Goal: Obtain resource: Obtain resource

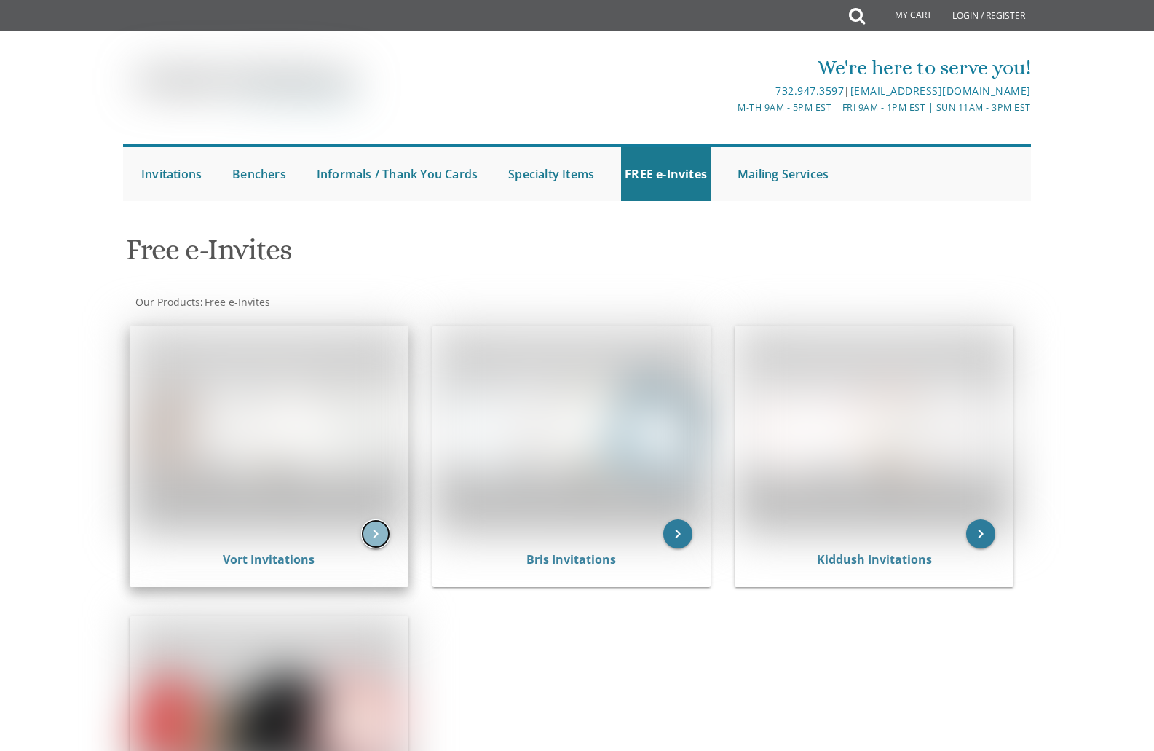
click at [374, 528] on icon "keyboard_arrow_right" at bounding box center [375, 533] width 29 height 29
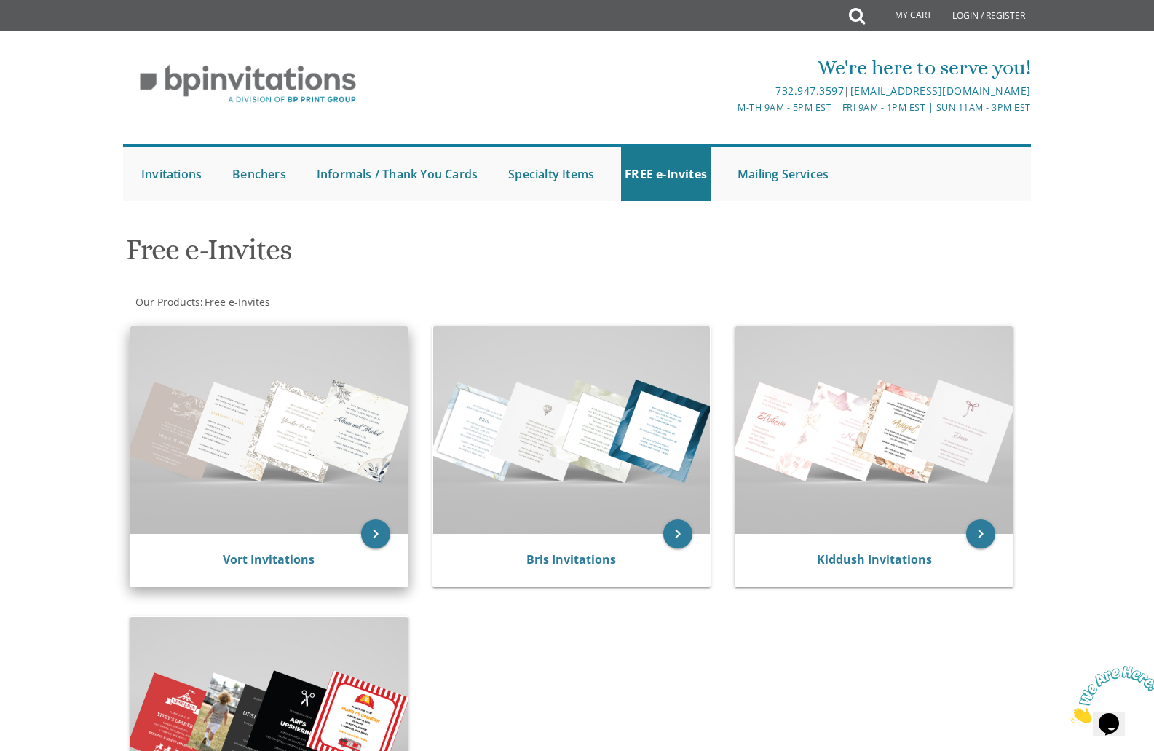
click at [318, 444] on img at bounding box center [268, 430] width 277 height 208
click at [364, 534] on icon "keyboard_arrow_right" at bounding box center [375, 533] width 29 height 29
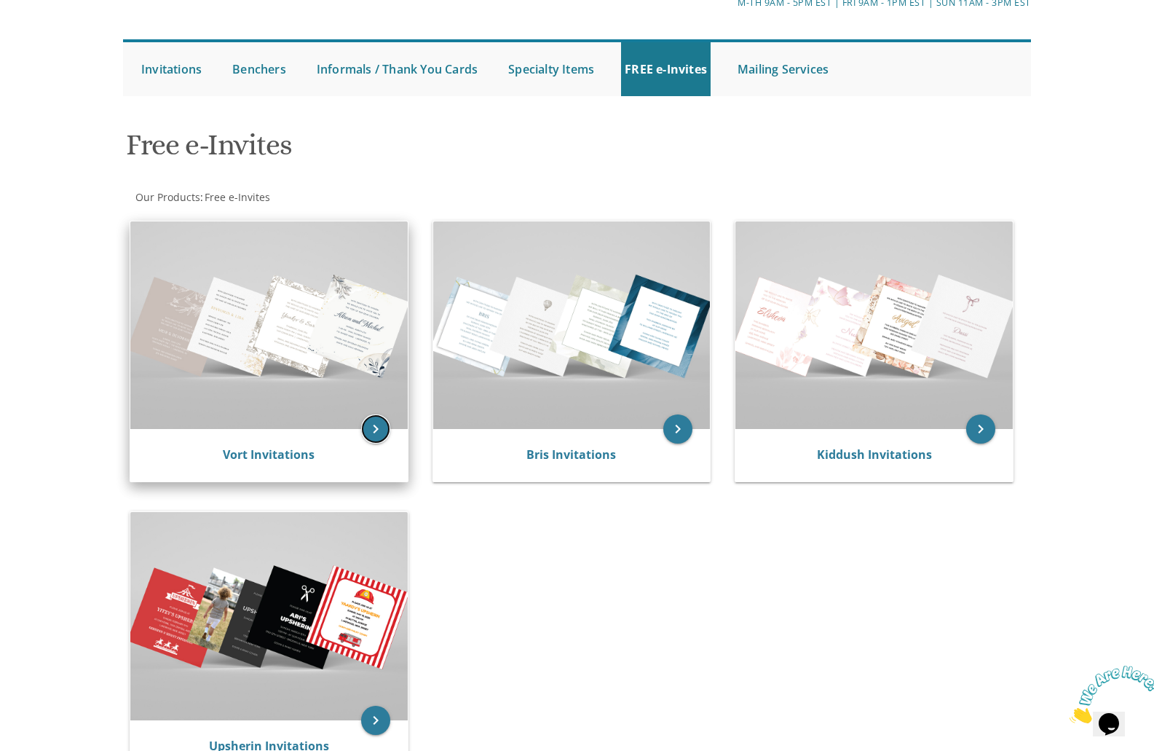
scroll to position [364, 0]
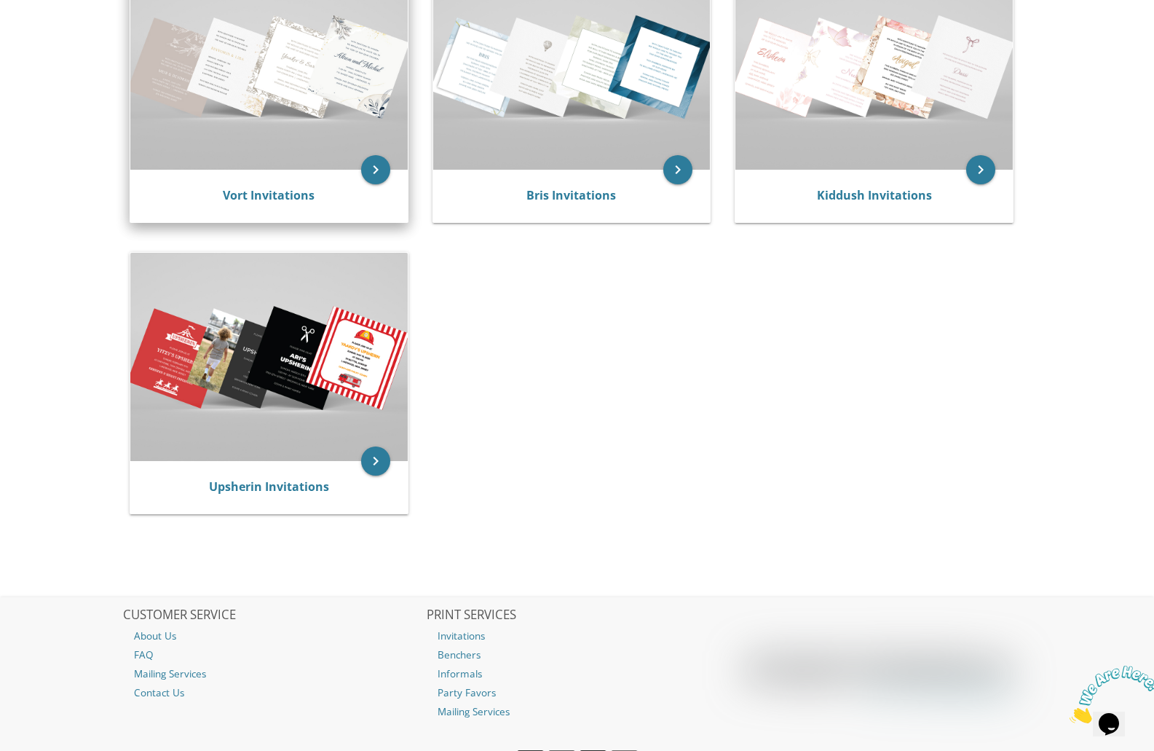
click at [288, 170] on img at bounding box center [268, 66] width 277 height 208
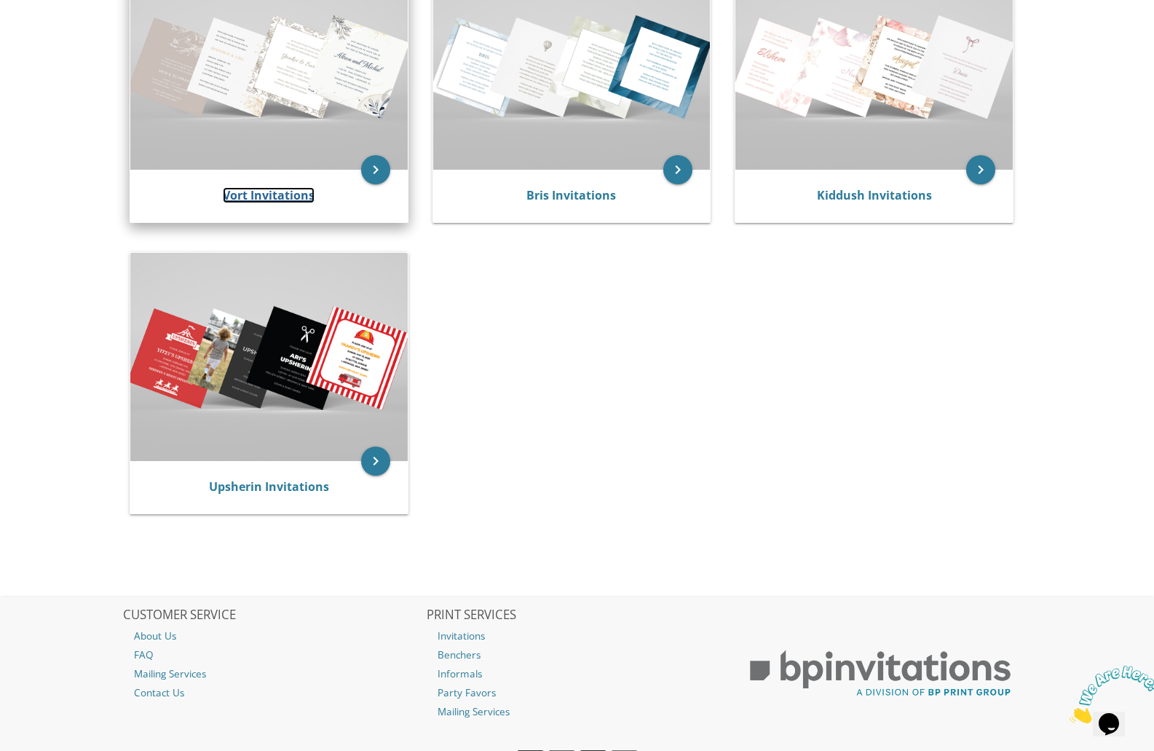
click at [300, 202] on link "Vort Invitations" at bounding box center [269, 195] width 92 height 16
click at [377, 170] on icon "keyboard_arrow_right" at bounding box center [375, 169] width 29 height 29
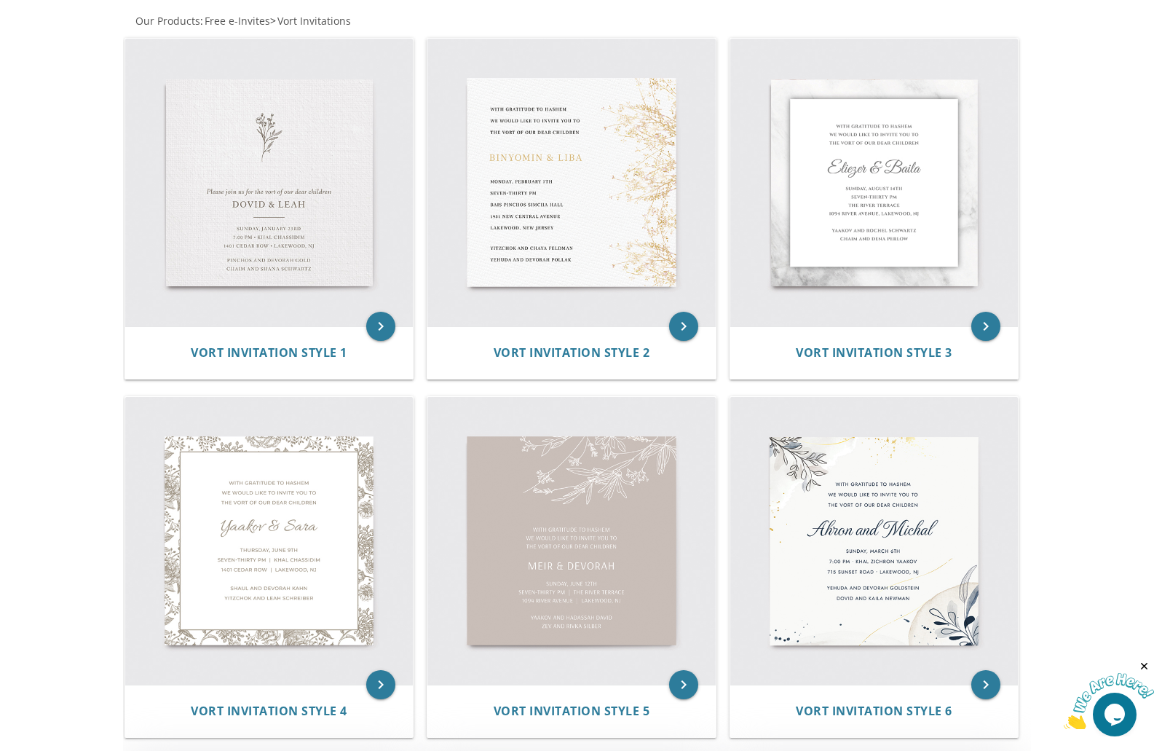
scroll to position [364, 0]
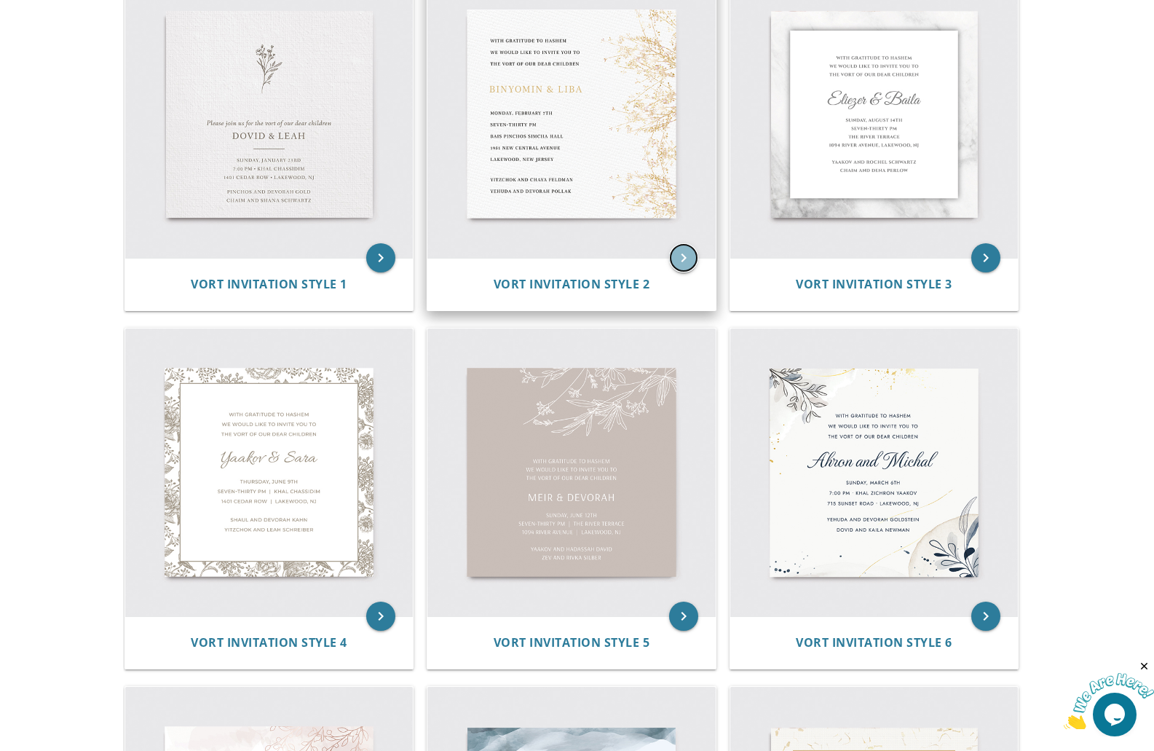
click at [672, 261] on icon "keyboard_arrow_right" at bounding box center [683, 257] width 29 height 29
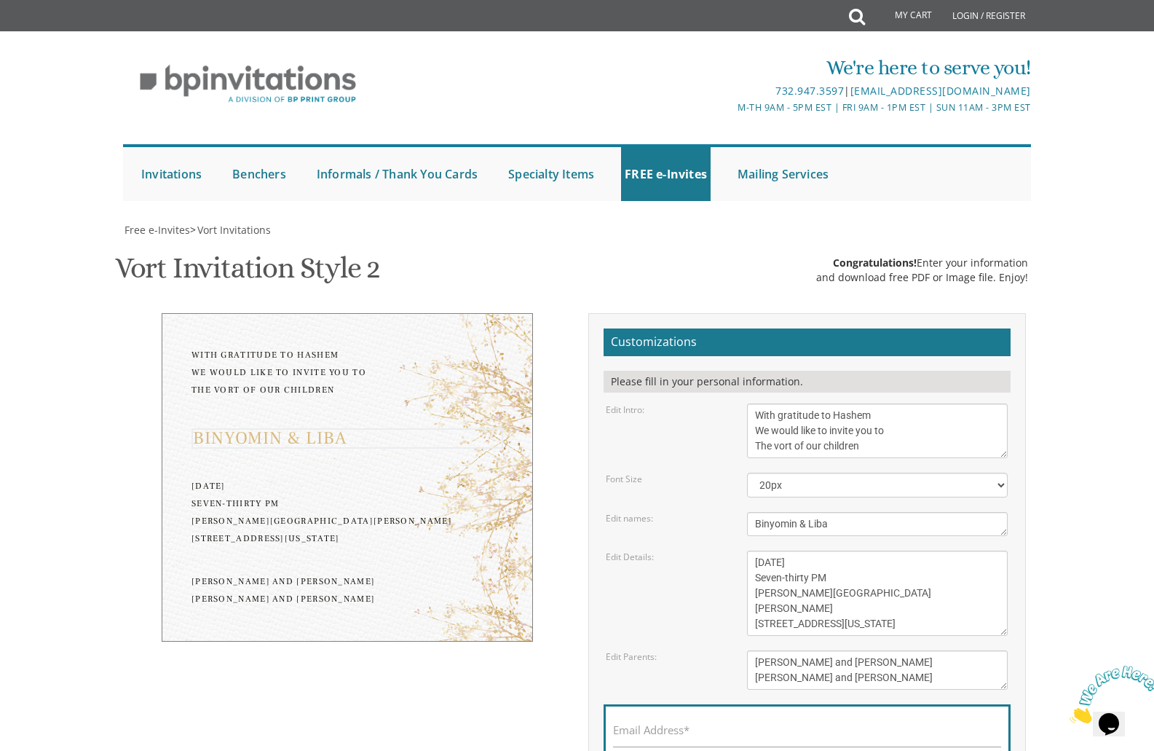
drag, startPoint x: 799, startPoint y: 524, endPoint x: 750, endPoint y: 525, distance: 48.8
click at [751, 525] on textarea "Binyomin & Liba" at bounding box center [877, 524] width 261 height 24
drag, startPoint x: 815, startPoint y: 526, endPoint x: 789, endPoint y: 528, distance: 25.6
click at [789, 528] on textarea "Binyomin & Liba" at bounding box center [877, 524] width 261 height 24
type textarea "Yona & Sara"
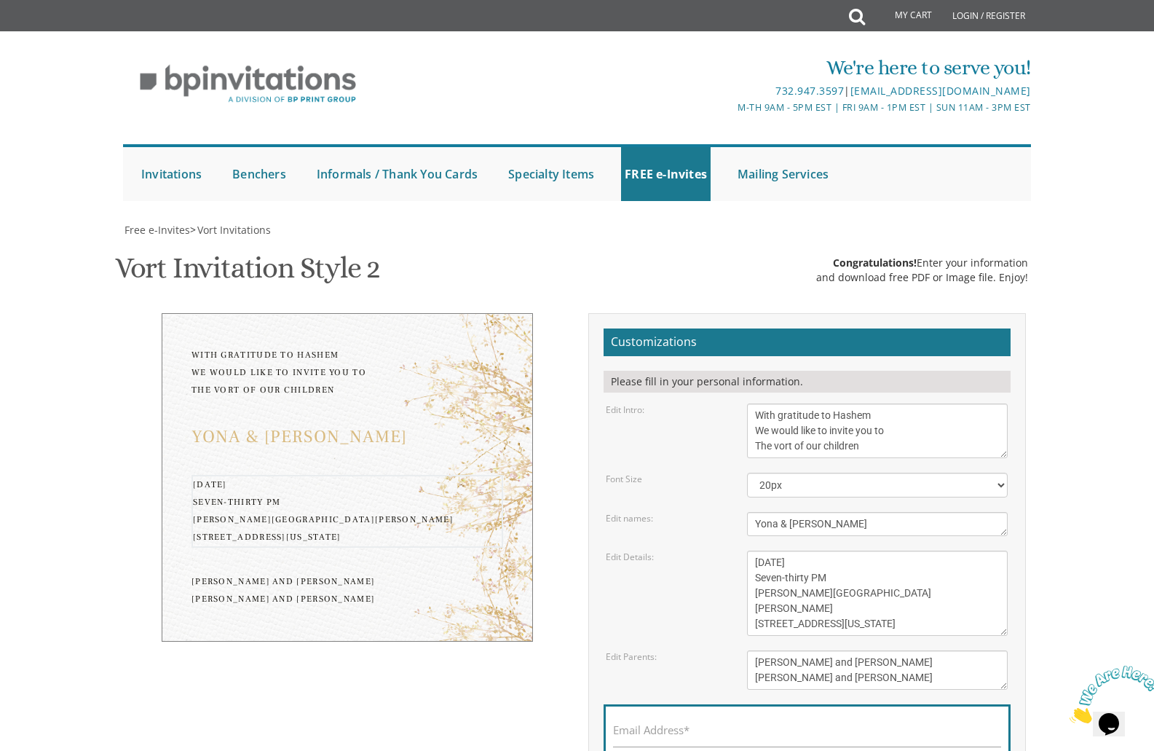
drag, startPoint x: 777, startPoint y: 563, endPoint x: 755, endPoint y: 563, distance: 22.6
click at [755, 563] on textarea "Monday, February 7th Seven-thirty PM Bais Pinchos Simcha Hall 1951 New Central …" at bounding box center [877, 593] width 261 height 85
drag, startPoint x: 810, startPoint y: 567, endPoint x: 798, endPoint y: 569, distance: 11.7
click at [798, 569] on textarea "Monday, February 7th Seven-thirty PM Bais Pinchos Simcha Hall 1951 New Central …" at bounding box center [877, 593] width 261 height 85
click at [851, 559] on textarea "Monday, February 7th Seven-thirty PM Bais Pinchos Simcha Hall 1951 New Central …" at bounding box center [877, 593] width 261 height 85
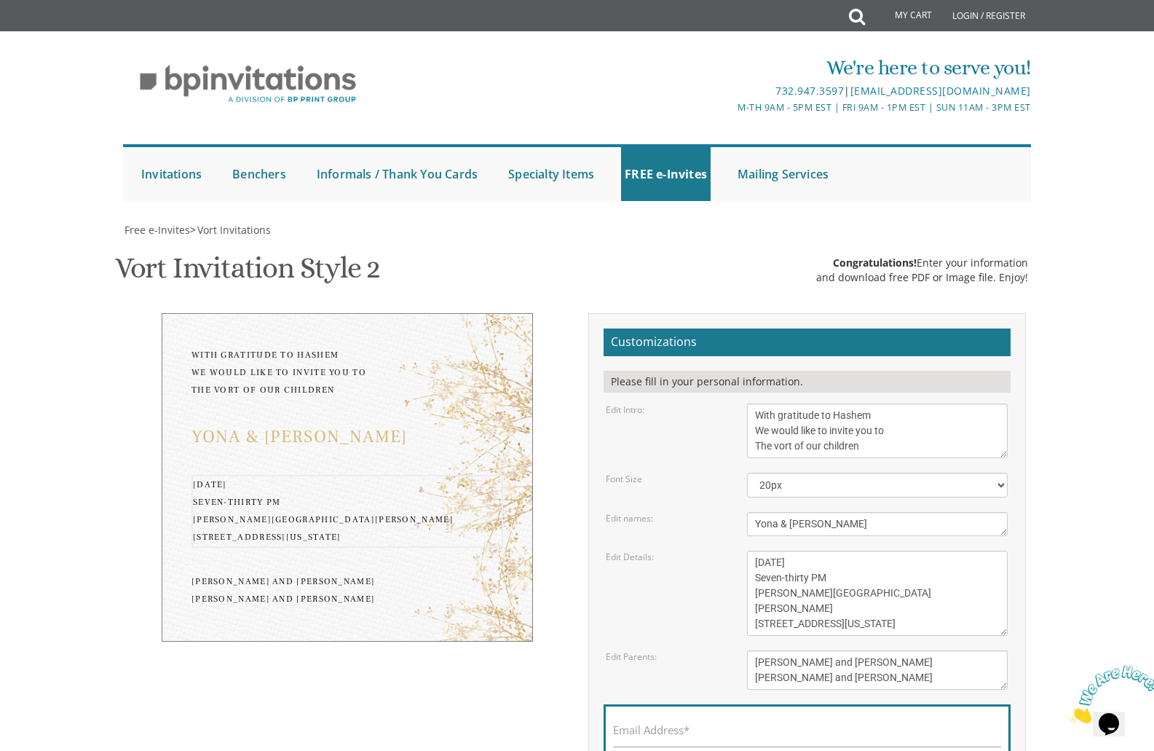
click at [875, 594] on textarea "Monday, February 7th Seven-thirty PM Bais Pinchos Simcha Hall 1951 New Central …" at bounding box center [877, 593] width 261 height 85
drag, startPoint x: 841, startPoint y: 592, endPoint x: 757, endPoint y: 594, distance: 83.8
click at [757, 594] on textarea "Monday, February 7th Seven-thirty PM Bais Pinchos Simcha Hall 1951 New Central …" at bounding box center [877, 593] width 261 height 85
drag, startPoint x: 776, startPoint y: 607, endPoint x: 733, endPoint y: 607, distance: 43.0
click at [733, 607] on div "Edit Details: Monday, February 7th Seven-thirty PM Bais Pinchos Simcha Hall 195…" at bounding box center [807, 593] width 424 height 85
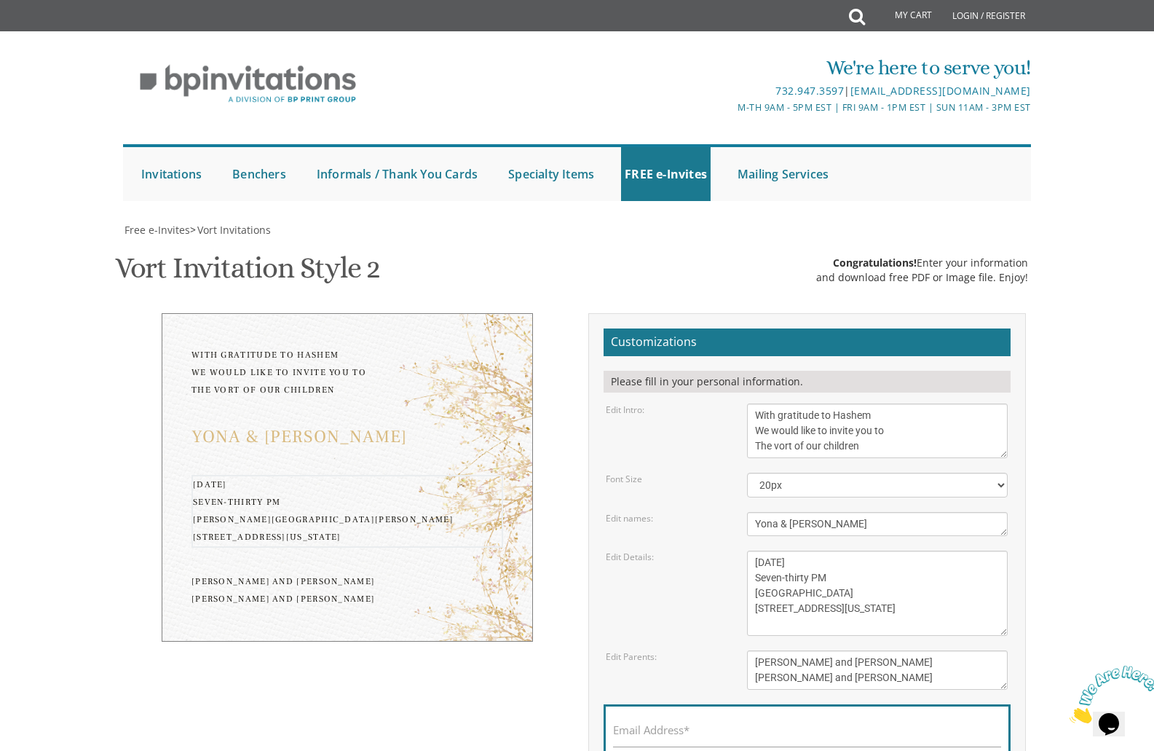
drag, startPoint x: 863, startPoint y: 604, endPoint x: 773, endPoint y: 606, distance: 90.3
click at [773, 606] on textarea "Monday, February 7th Seven-thirty PM Bais Pinchos Simcha Hall 1951 New Central …" at bounding box center [877, 593] width 261 height 85
drag, startPoint x: 881, startPoint y: 625, endPoint x: 864, endPoint y: 625, distance: 17.5
click at [864, 625] on textarea "Monday, February 7th Seven-thirty PM Bais Pinchos Simcha Hall 1951 New Central …" at bounding box center [877, 593] width 261 height 85
drag, startPoint x: 867, startPoint y: 623, endPoint x: 746, endPoint y: 621, distance: 121.6
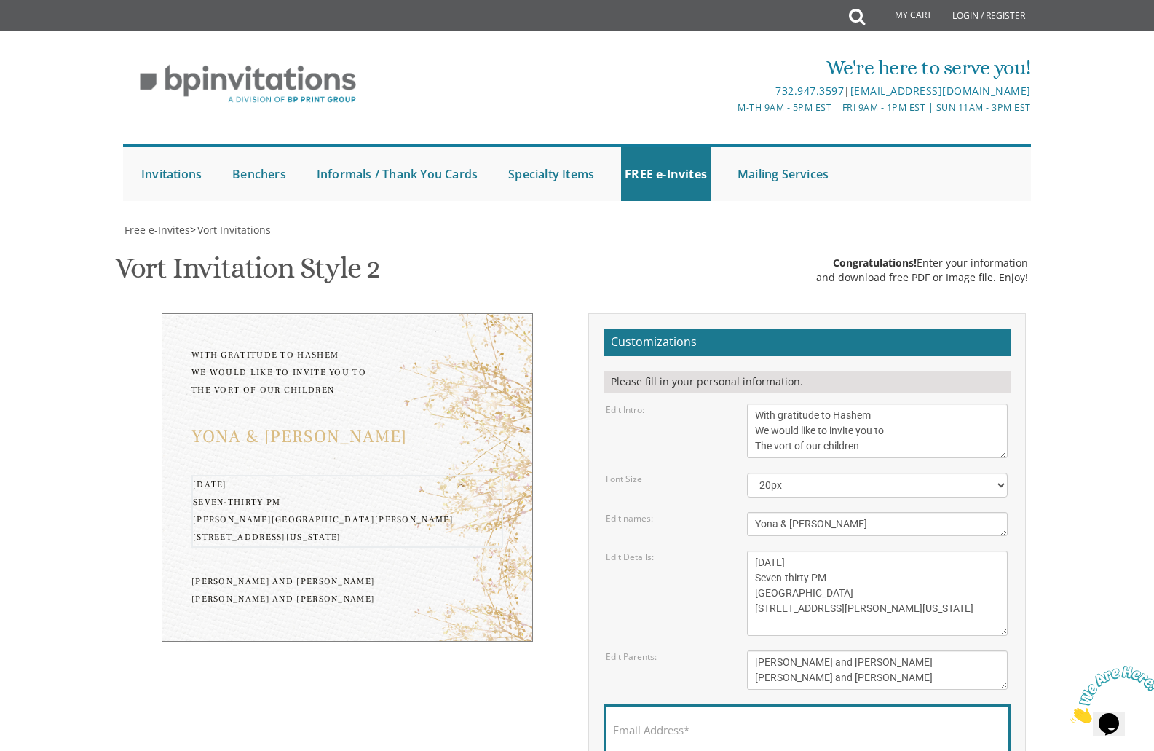
click at [746, 621] on div "Monday, February 7th Seven-thirty PM Bais Pinchos Simcha Hall 1951 New Central …" at bounding box center [877, 593] width 283 height 85
type textarea "Tuesday, September 9th Seven-thirty PM Pup Hall 15 Widman Ct Spring valley, New…"
drag, startPoint x: 889, startPoint y: 661, endPoint x: 722, endPoint y: 663, distance: 167.5
click at [722, 663] on div "Edit Parents: Yitzchok and Chaya Feldman Yehuda and Devorah Pollak" at bounding box center [807, 669] width 424 height 39
drag, startPoint x: 881, startPoint y: 677, endPoint x: 747, endPoint y: 679, distance: 134.0
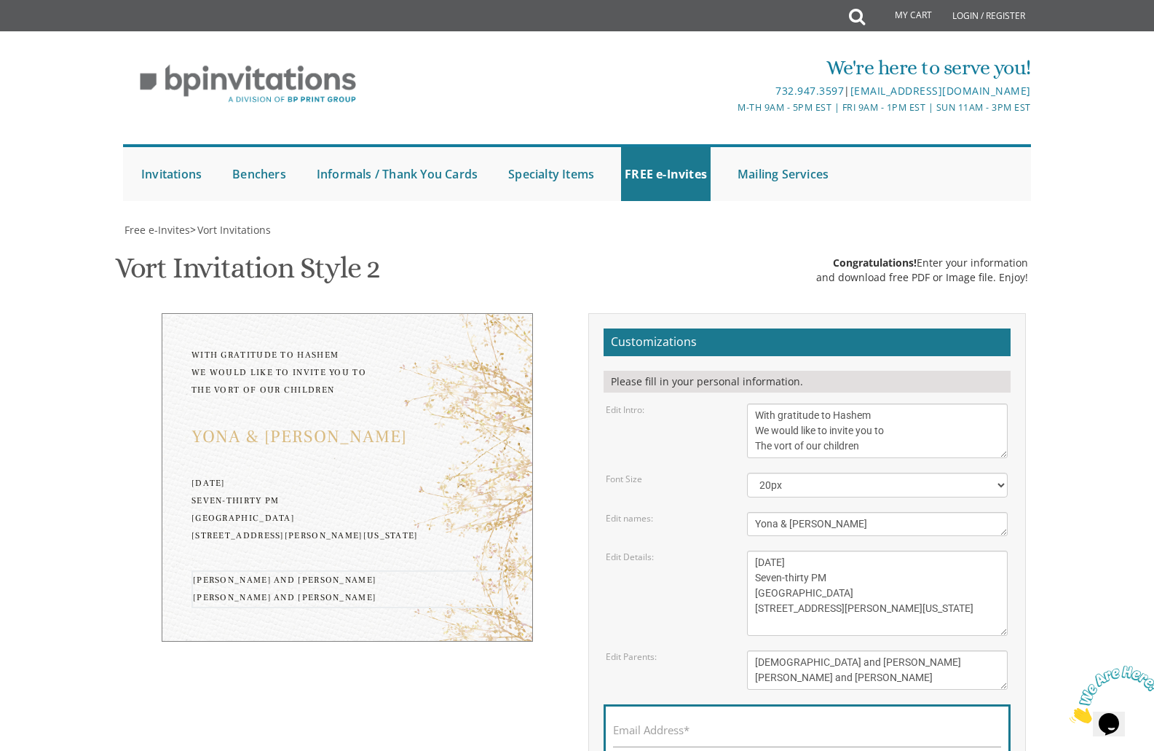
click at [747, 679] on textarea "Yitzchok and Chaya Feldman Yehuda and Devorah Pollak" at bounding box center [877, 669] width 261 height 39
type textarea "Rabbi and Mrs. Mechel Rockove Rabbi and Mrs. Yehuda Aryeh Pollack"
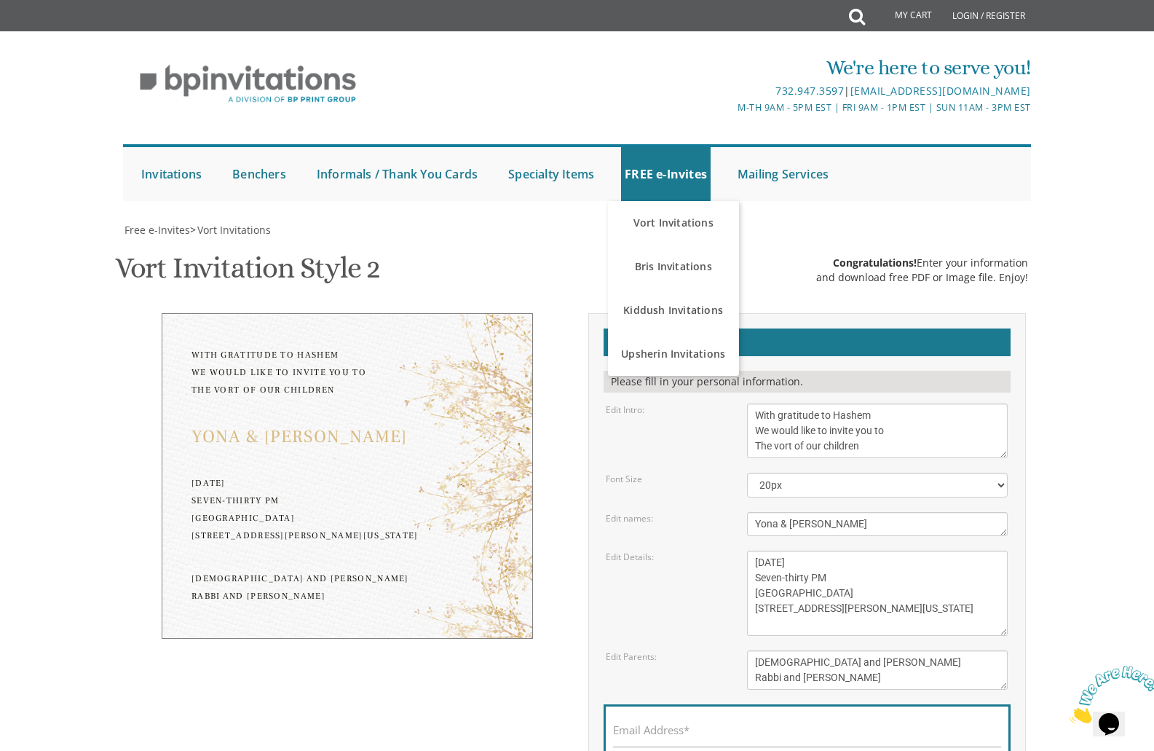
click at [673, 722] on label "Email Address*" at bounding box center [651, 729] width 76 height 15
click at [673, 729] on input "Email Address*" at bounding box center [807, 738] width 388 height 18
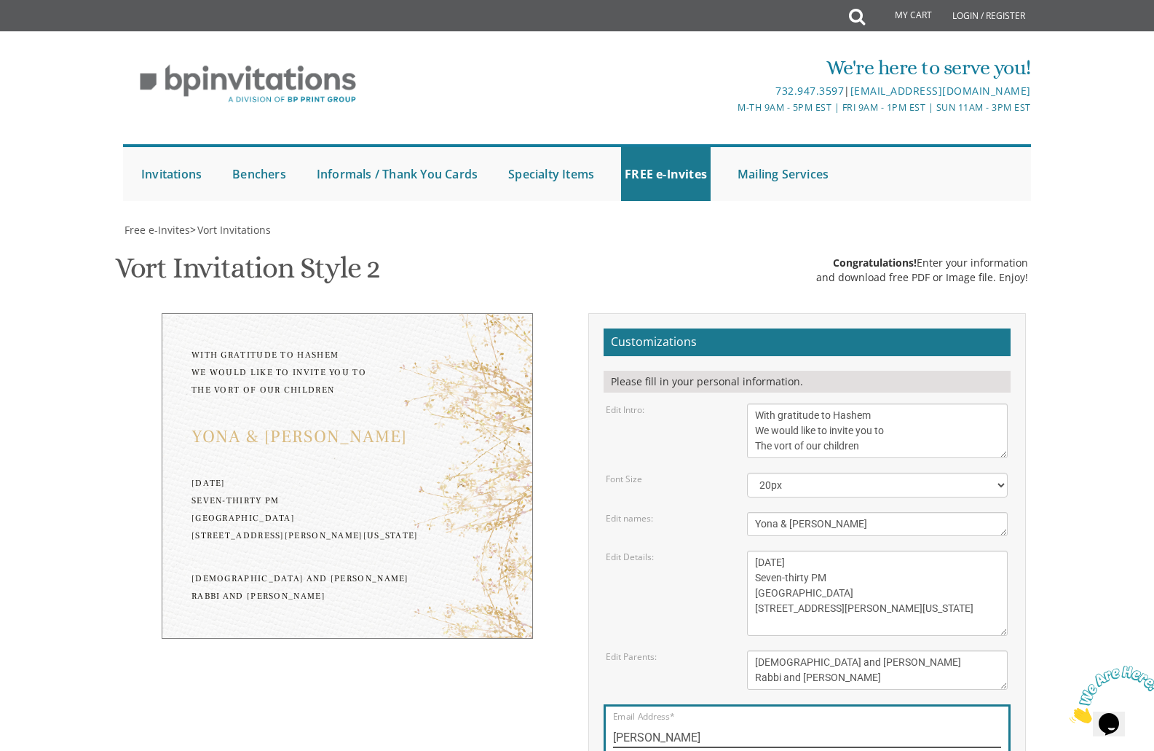
type input "michlapollack@gmail.com"
